Goal: Obtain resource: Download file/media

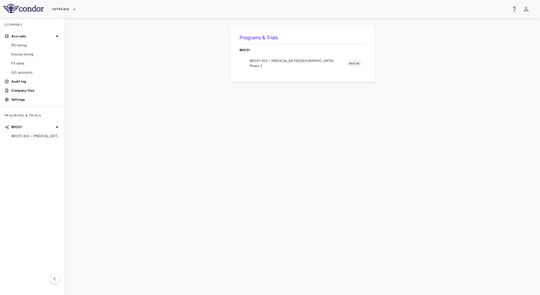
click at [32, 136] on span "IB1001-303 • [MEDICAL_DATA][GEOGRAPHIC_DATA]" at bounding box center [35, 135] width 49 height 5
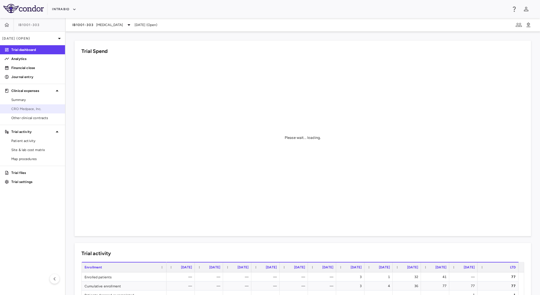
click at [45, 107] on span "CRO Medpace, Inc." at bounding box center [35, 108] width 49 height 5
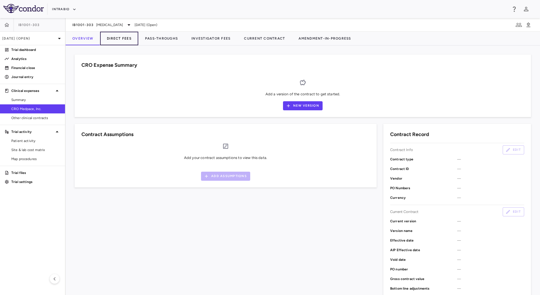
click at [120, 38] on button "Direct Fees" at bounding box center [119, 39] width 38 height 14
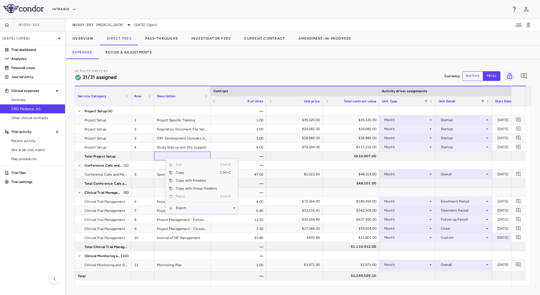
click at [196, 211] on span "Export" at bounding box center [197, 208] width 48 height 8
click at [251, 209] on span "CSV Export" at bounding box center [257, 210] width 27 height 8
